Goal: Information Seeking & Learning: Learn about a topic

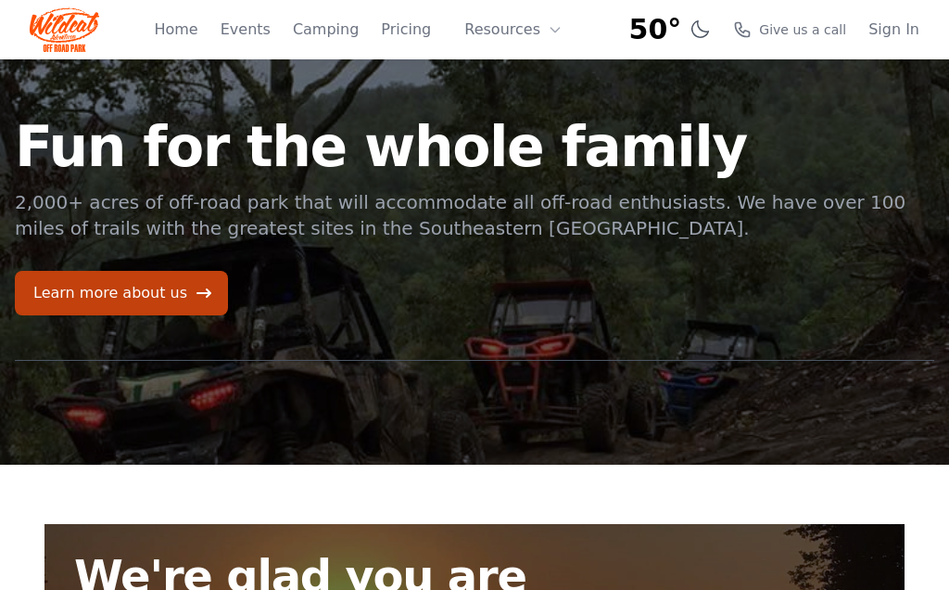
click at [132, 306] on link "Learn more about us" at bounding box center [121, 293] width 213 height 44
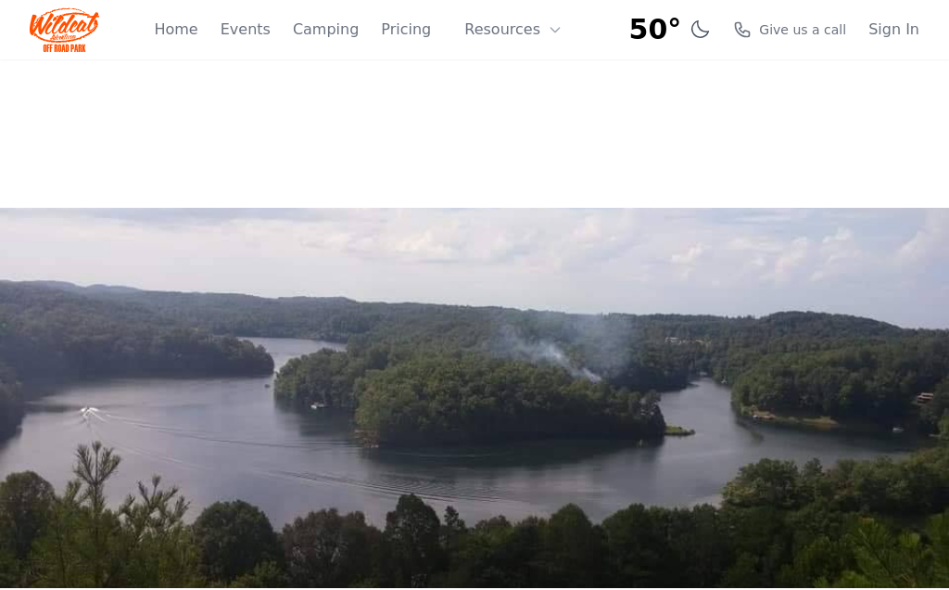
click at [264, 38] on link "Events" at bounding box center [246, 30] width 50 height 22
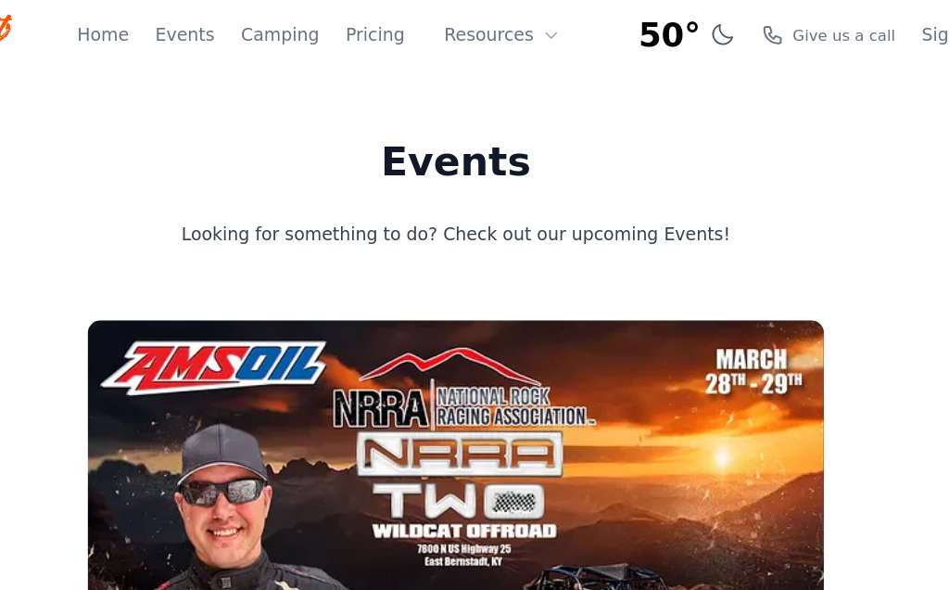
click at [293, 38] on link "Camping" at bounding box center [326, 30] width 66 height 22
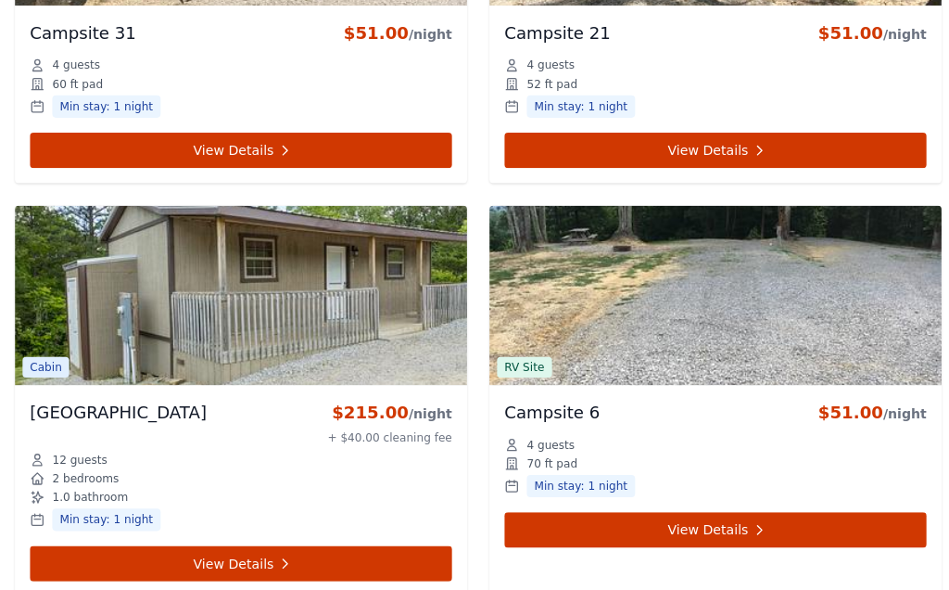
scroll to position [1386, 0]
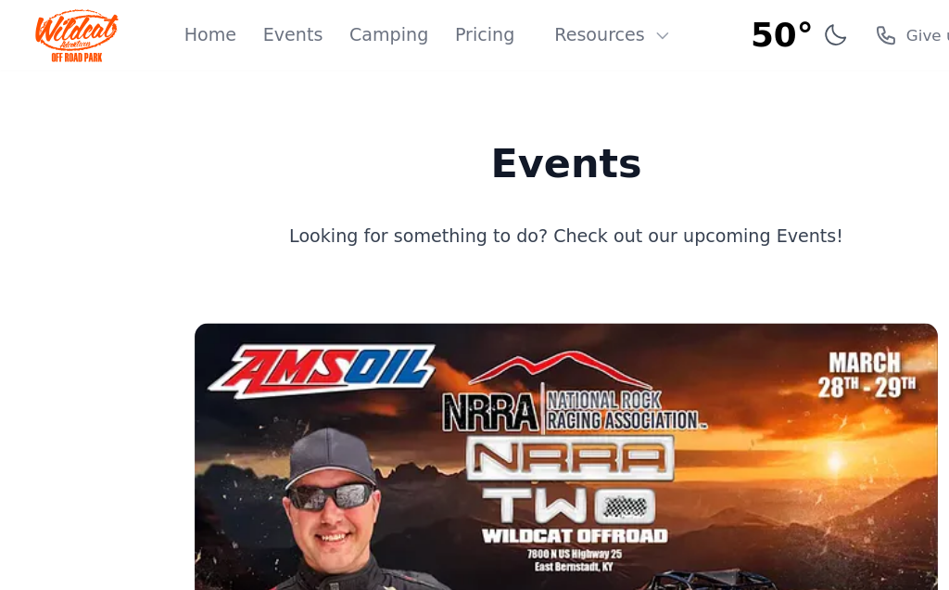
click at [390, 37] on link "Pricing" at bounding box center [406, 30] width 50 height 22
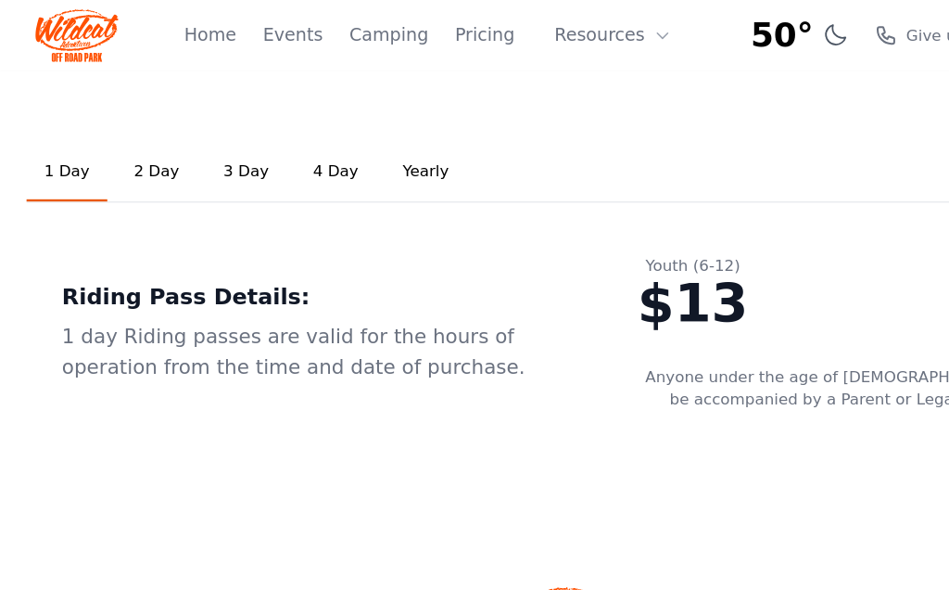
click at [104, 425] on div "1 Day 2 Day 3 Day 4 Day Yearly Riding Pass Details: 1 day Riding passes are val…" at bounding box center [474, 245] width 949 height 373
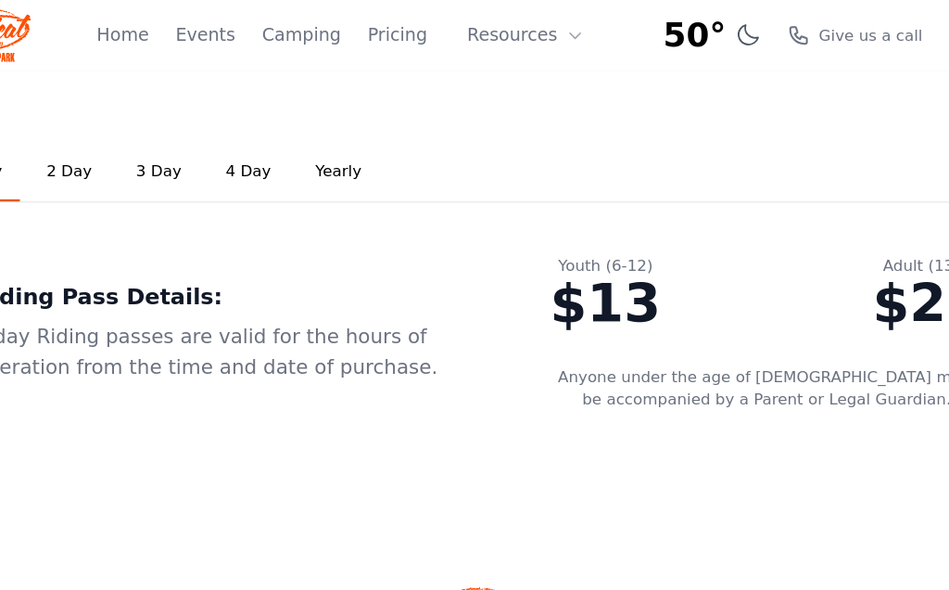
click at [453, 24] on button "Resources" at bounding box center [513, 29] width 120 height 37
click at [615, 158] on ul "1 Day 2 Day 3 Day 4 Day Yearly" at bounding box center [474, 144] width 905 height 51
click at [456, 44] on button "Resources" at bounding box center [513, 29] width 120 height 37
click at [453, 118] on link "FAQ" at bounding box center [542, 109] width 178 height 33
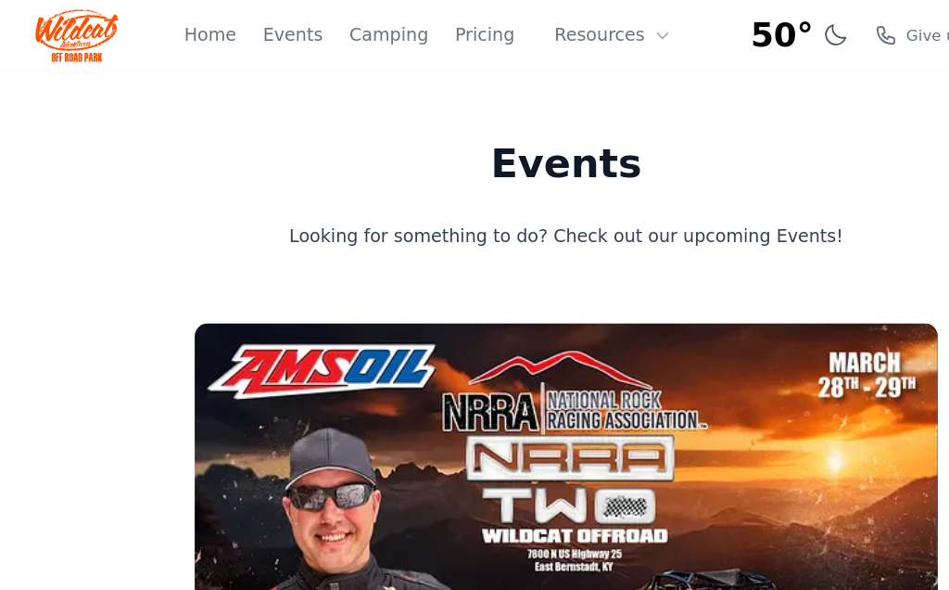
click at [190, 32] on link "Home" at bounding box center [176, 30] width 44 height 22
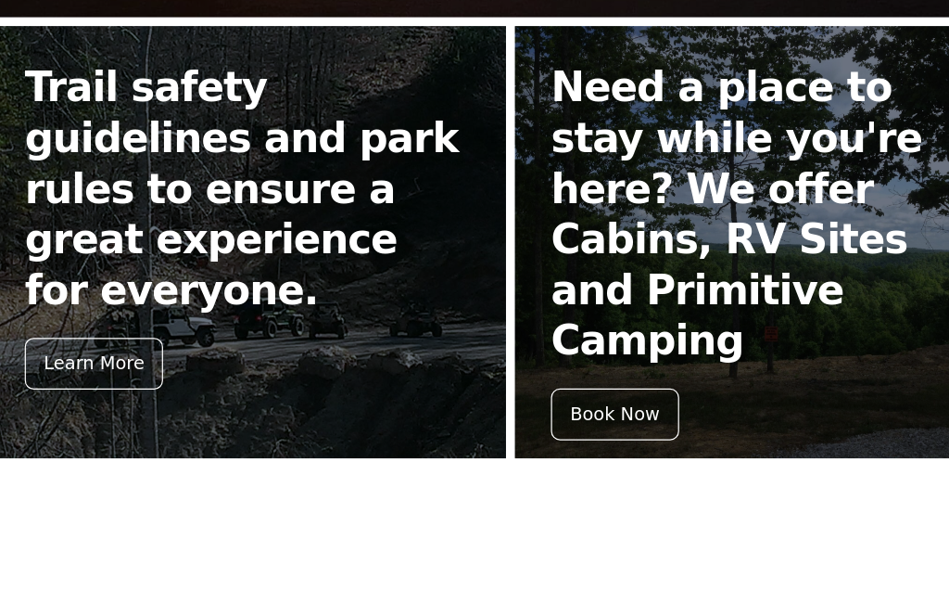
scroll to position [913, 0]
